Goal: Information Seeking & Learning: Check status

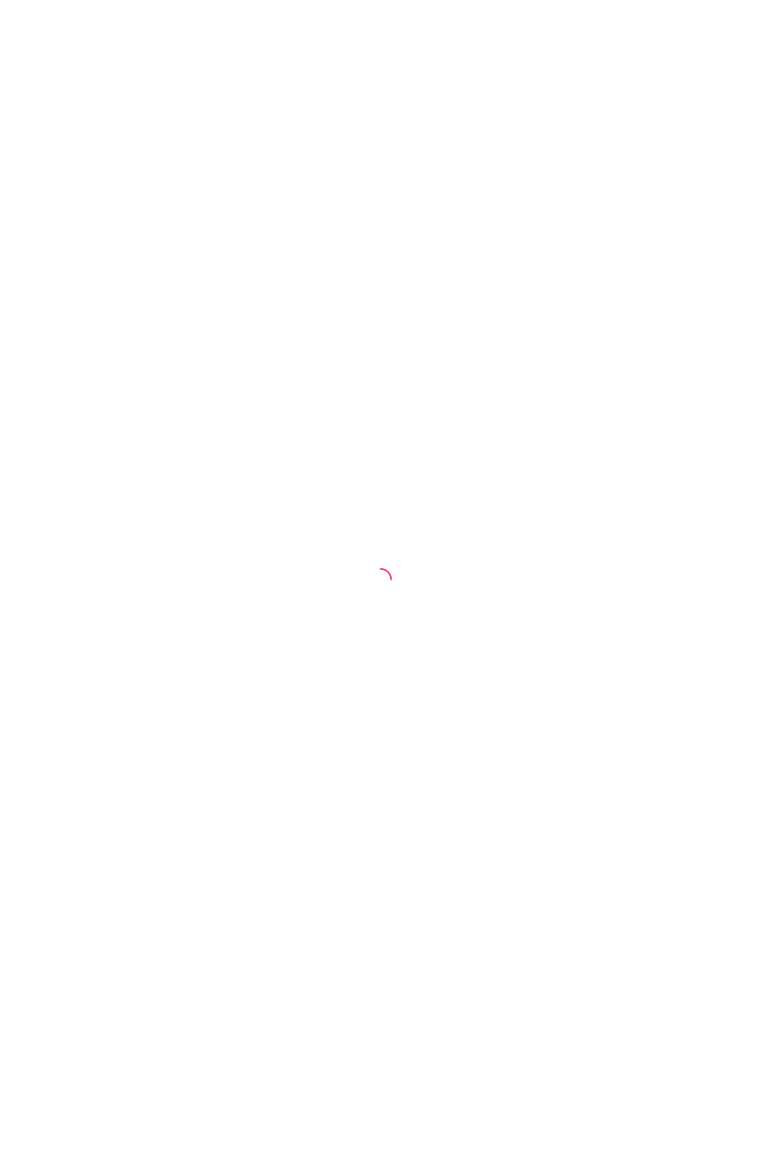
select select "ALL"
select select "0"
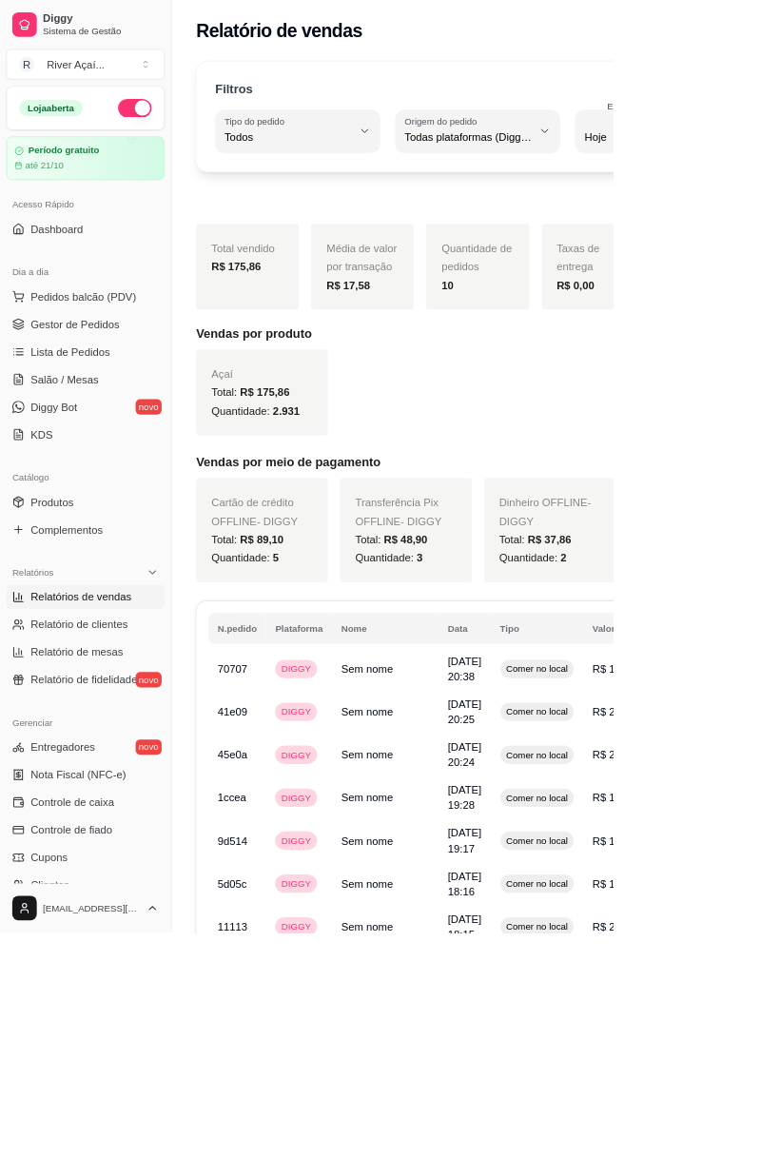
click at [74, 772] on span "Relatório de clientes" at bounding box center [98, 775] width 121 height 19
select select "30"
select select "HIGHEST_TOTAL_SPENT_WITH_ORDERS"
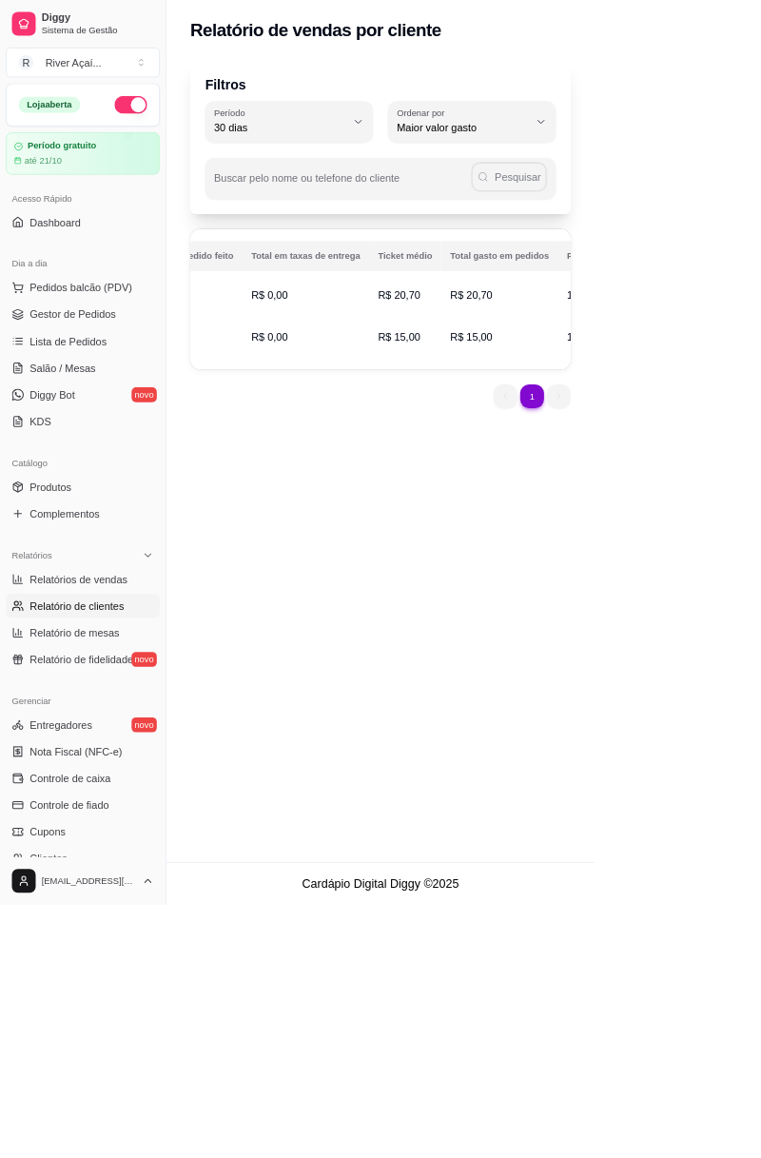
click at [677, 307] on div at bounding box center [380, 578] width 778 height 1183
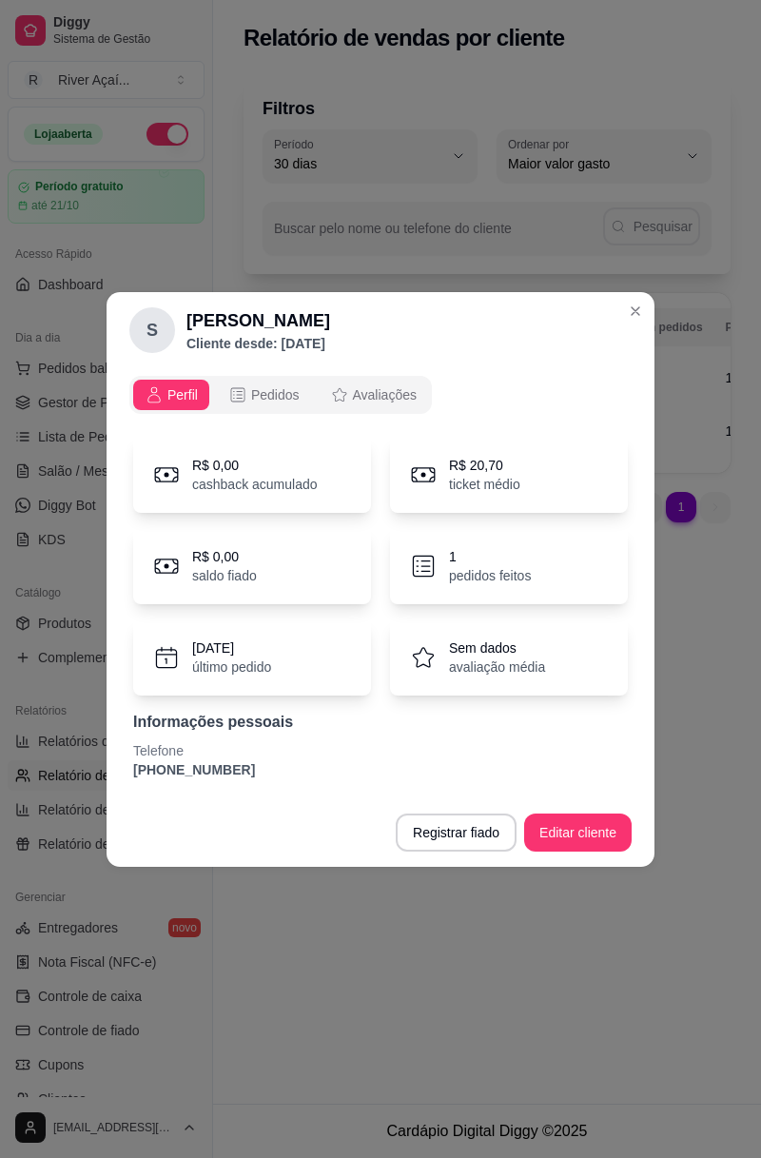
click at [624, 322] on header "S [PERSON_NAME] Cliente desde: [DATE]" at bounding box center [381, 330] width 548 height 76
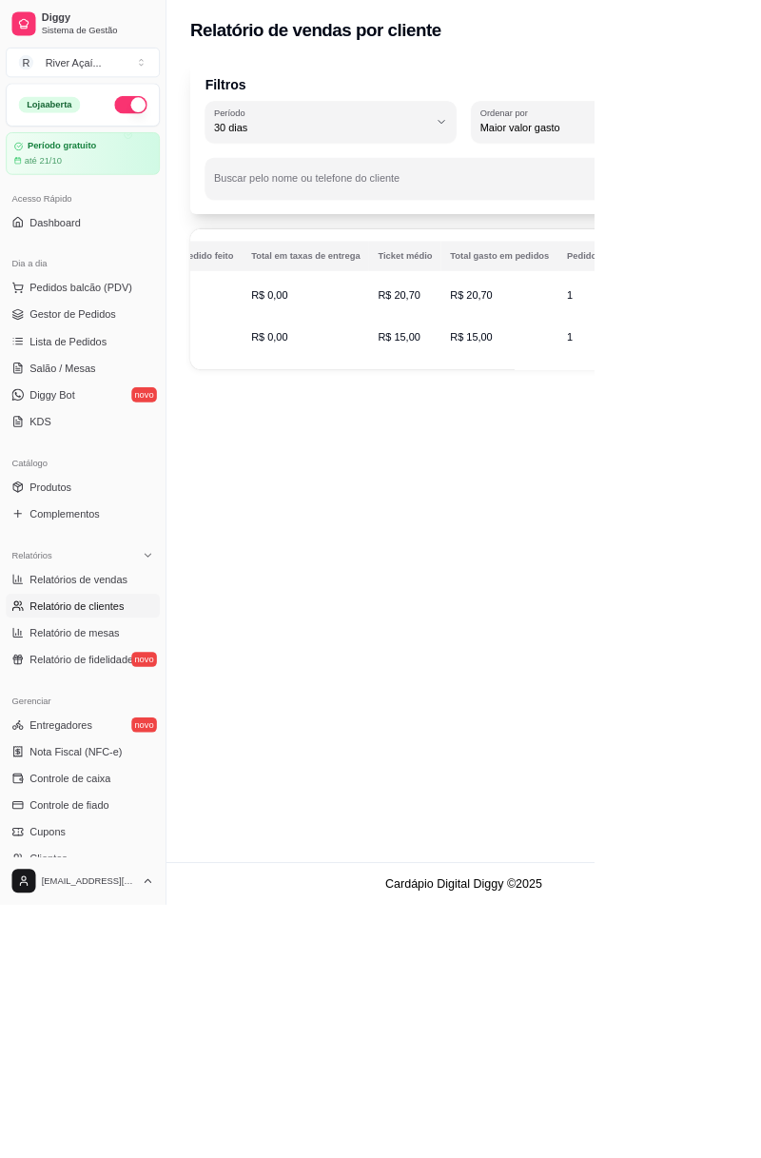
click at [72, 401] on span "Gestor de Pedidos" at bounding box center [93, 402] width 110 height 19
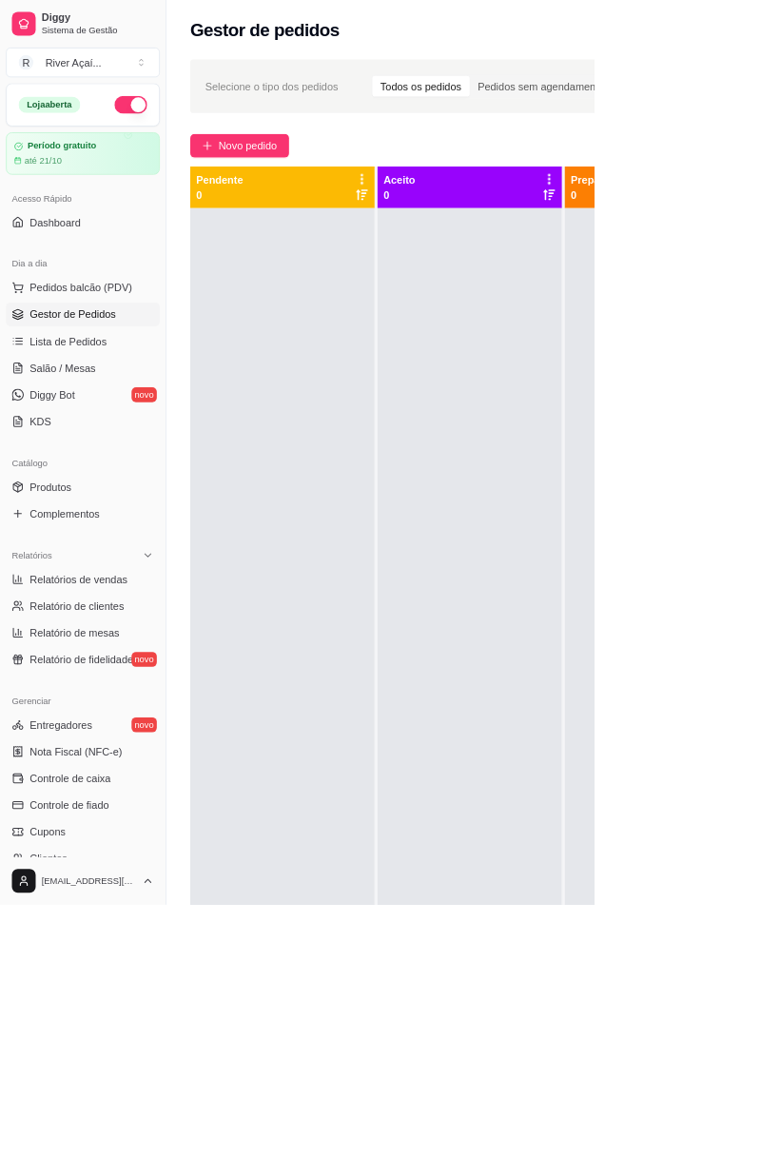
click at [77, 626] on span "Produtos" at bounding box center [64, 623] width 53 height 19
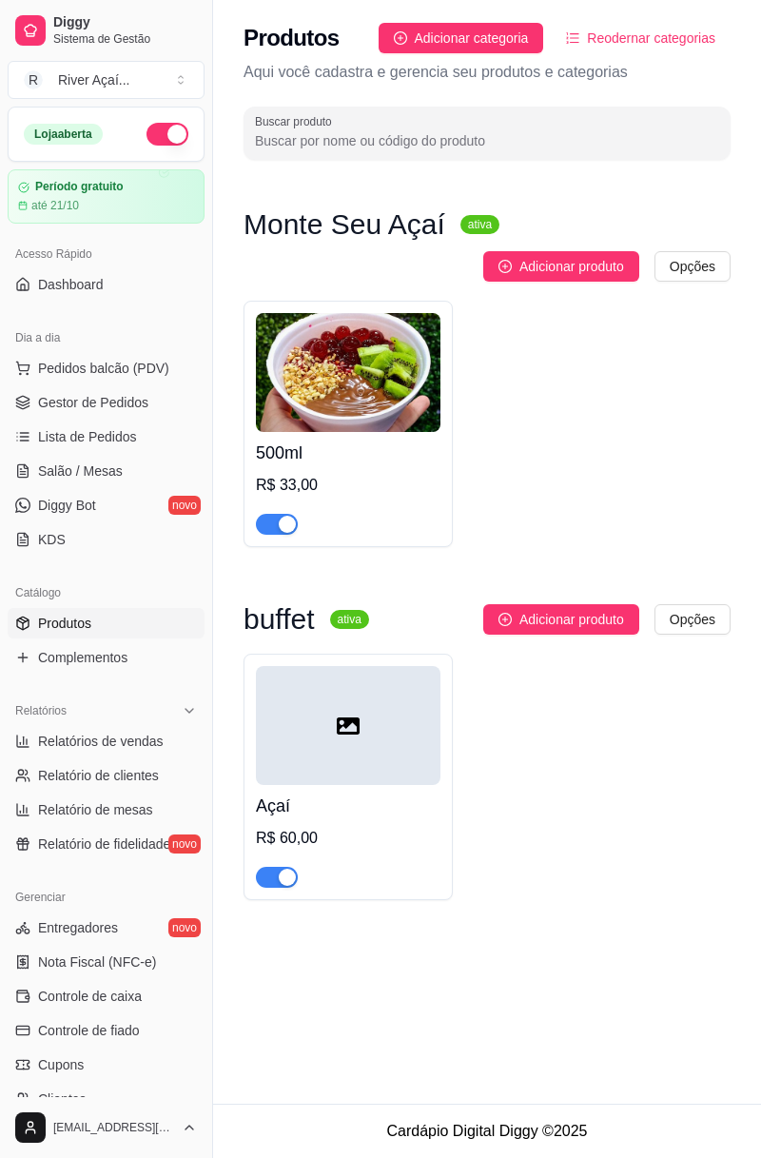
click at [67, 276] on span "Dashboard" at bounding box center [71, 284] width 66 height 19
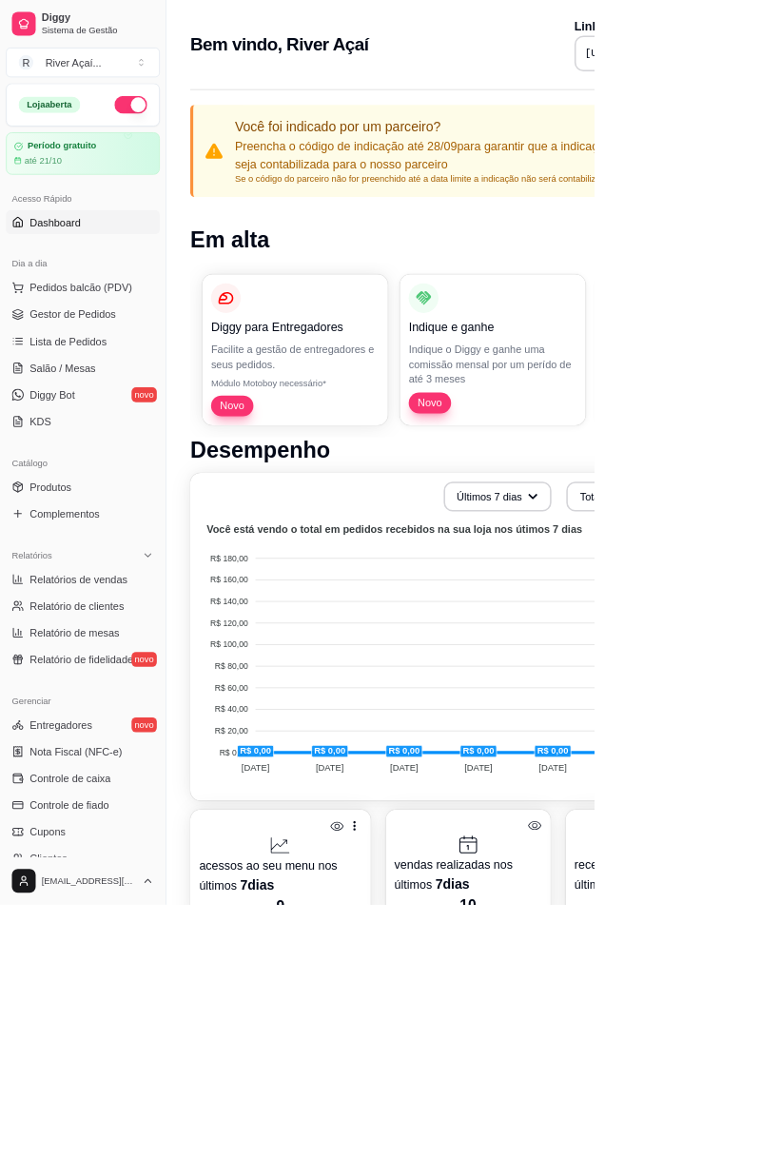
click at [641, 633] on button "Últimos 7 dias" at bounding box center [637, 635] width 135 height 37
click at [760, 578] on h1 "Desempenho" at bounding box center [594, 576] width 700 height 34
